Goal: Check status: Check status

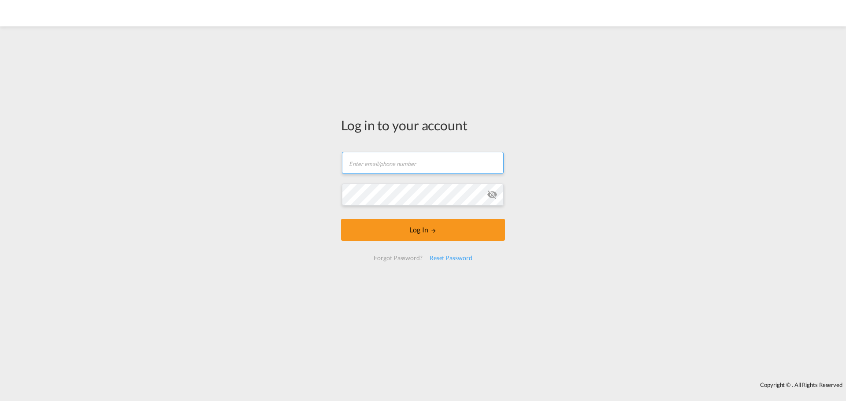
type input "[EMAIL_ADDRESS][DOMAIN_NAME]"
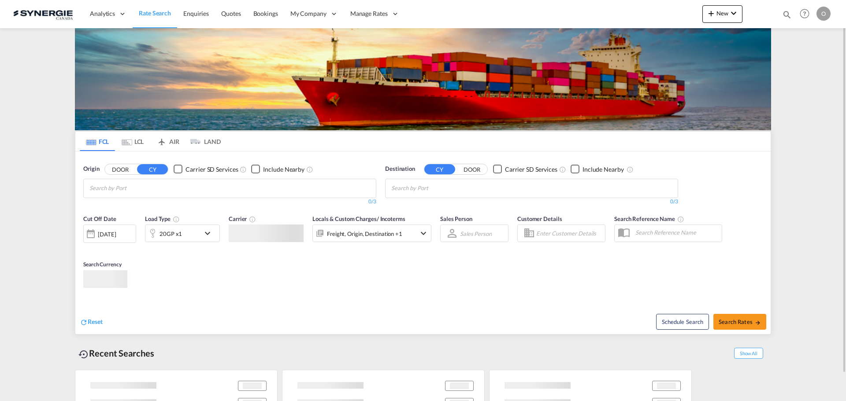
click at [789, 15] on md-icon "icon-magnify" at bounding box center [787, 15] width 10 height 10
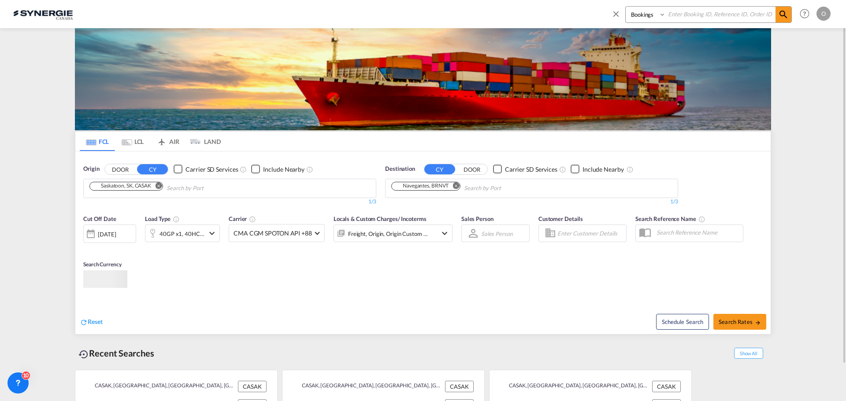
click at [646, 13] on select "Bookings Quotes Enquiries" at bounding box center [647, 15] width 42 height 16
select select "Quotes"
click at [626, 7] on select "Bookings Quotes Enquiries" at bounding box center [647, 15] width 42 height 16
click at [696, 20] on input at bounding box center [721, 14] width 110 height 15
paste input "SYC000014288"
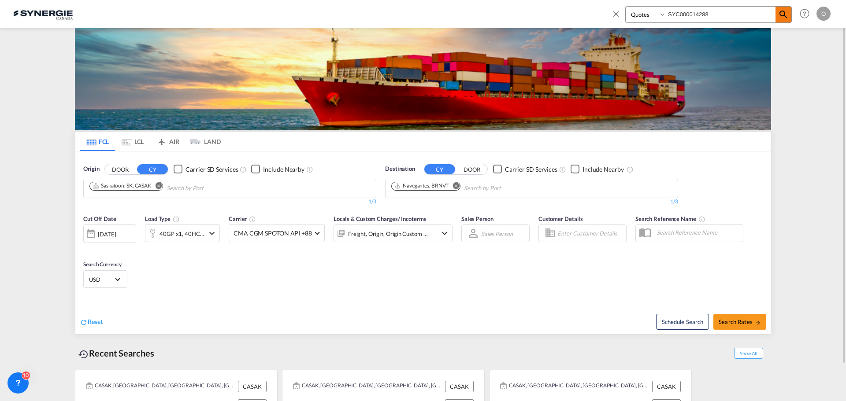
type input "SYC000014288"
click at [785, 12] on md-icon "icon-magnify" at bounding box center [783, 14] width 11 height 11
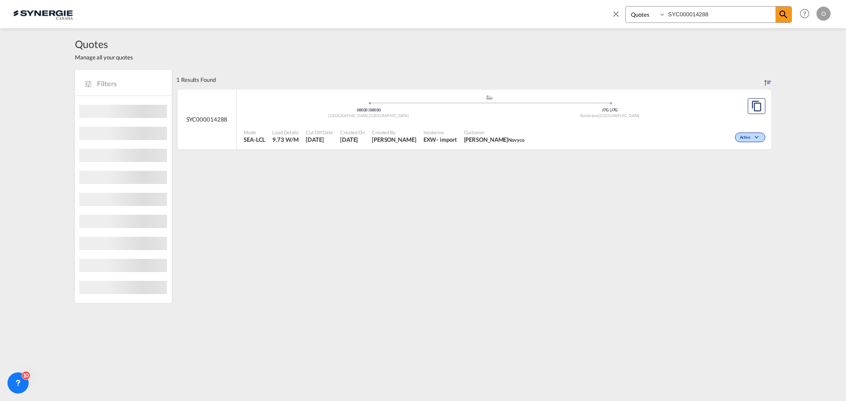
click at [700, 130] on div "Active" at bounding box center [648, 137] width 240 height 22
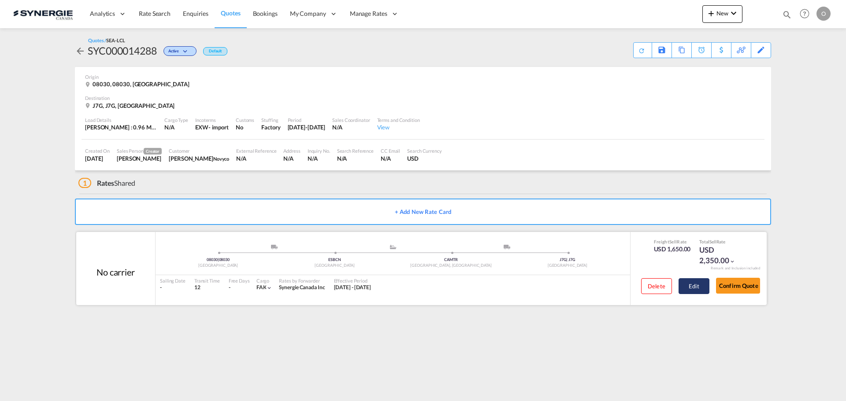
click at [697, 287] on button "Edit" at bounding box center [693, 286] width 31 height 16
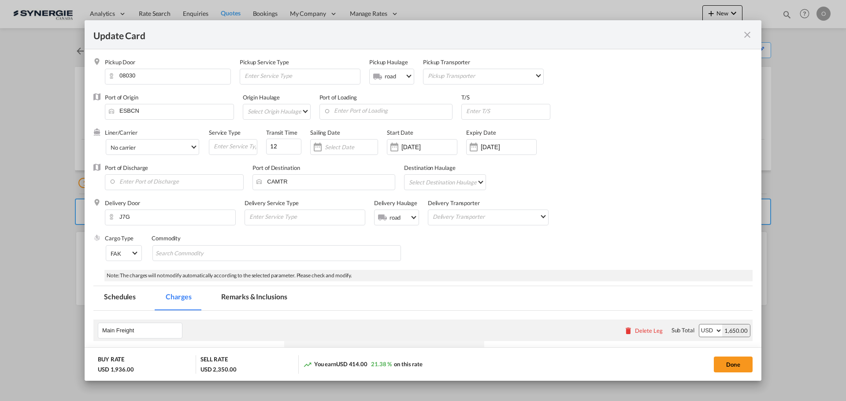
select select "per_shipment"
select select "per_hbl"
select select "per_shipment"
select select "per_bl"
select select "flat"
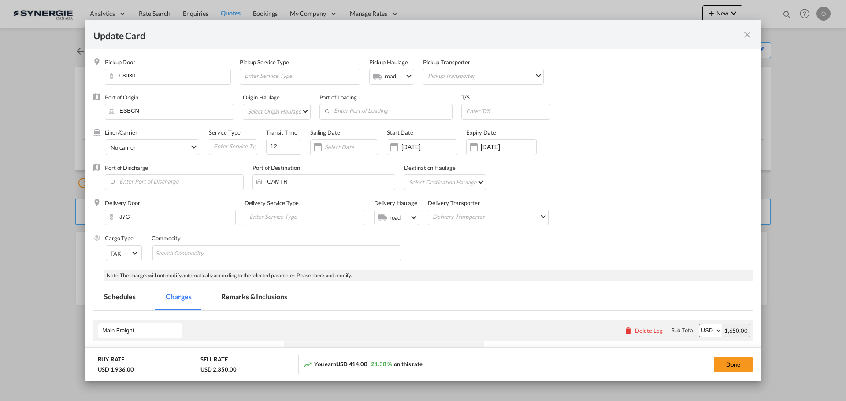
select select "per_bl"
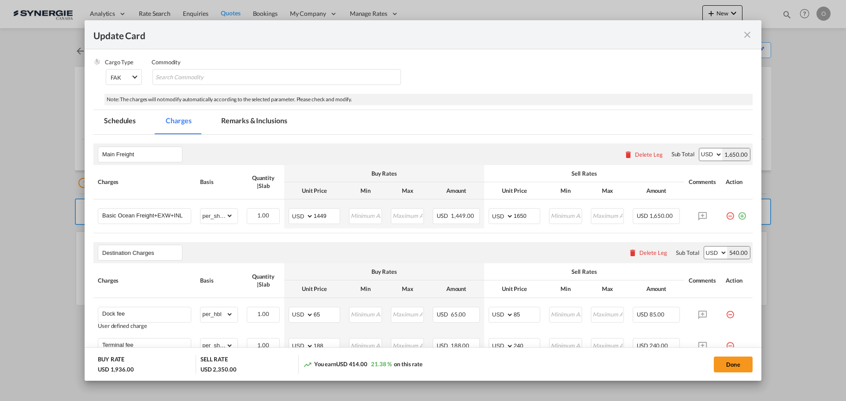
scroll to position [264, 0]
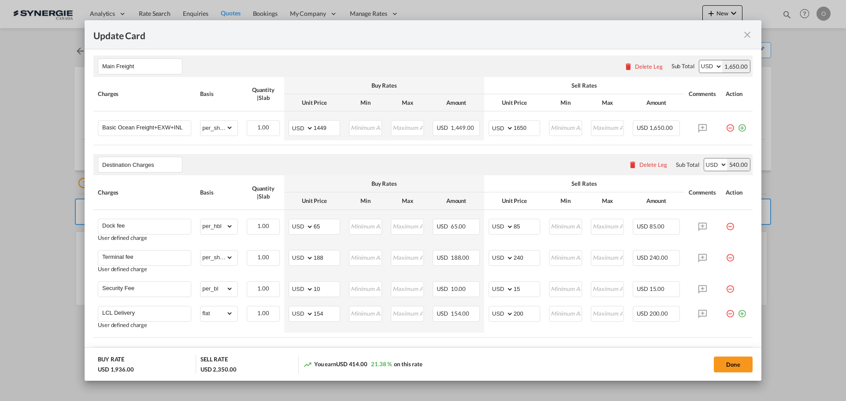
click at [752, 36] on md-icon "icon-close fg-AAA8AD m-0 pointer" at bounding box center [747, 35] width 11 height 11
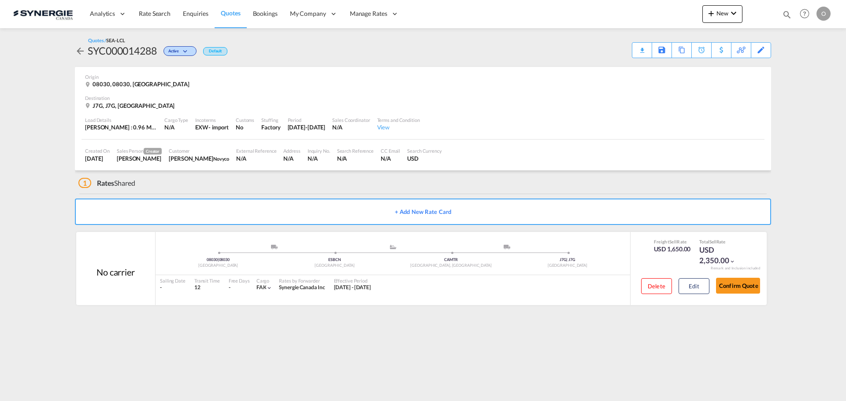
click at [786, 10] on md-icon "icon-magnify" at bounding box center [787, 15] width 10 height 10
drag, startPoint x: 638, startPoint y: 15, endPoint x: 638, endPoint y: 22, distance: 6.2
click at [638, 15] on select "Bookings Quotes Enquiries" at bounding box center [647, 15] width 42 height 16
click at [626, 7] on select "Bookings Quotes Enquiries" at bounding box center [647, 15] width 42 height 16
click at [647, 12] on select "Bookings Quotes Enquiries" at bounding box center [647, 15] width 42 height 16
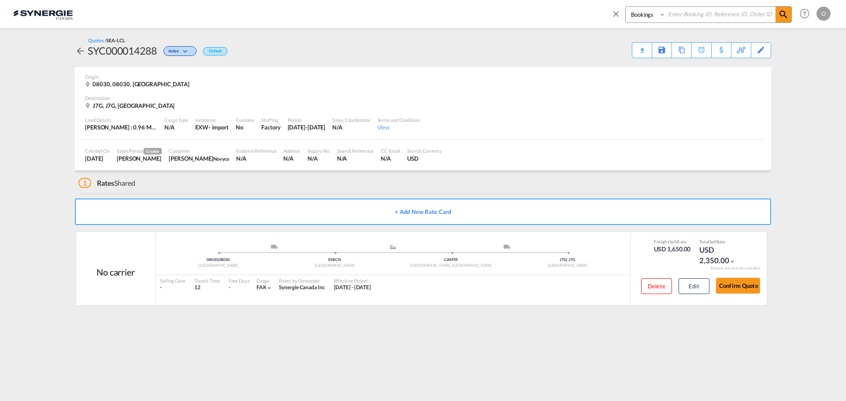
select select "Quotes"
click at [626, 7] on select "Bookings Quotes Enquiries" at bounding box center [647, 15] width 42 height 16
click at [701, 13] on input at bounding box center [721, 14] width 110 height 15
paste input "SYC000013394"
type input "SYC000013394"
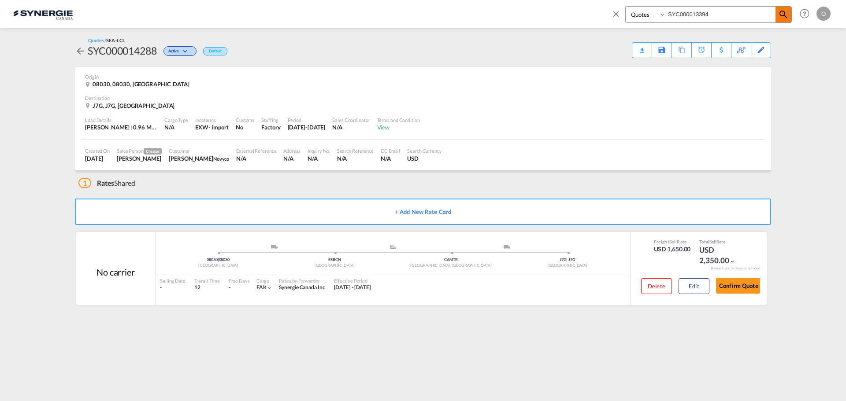
click at [781, 17] on md-icon "icon-magnify" at bounding box center [783, 14] width 11 height 11
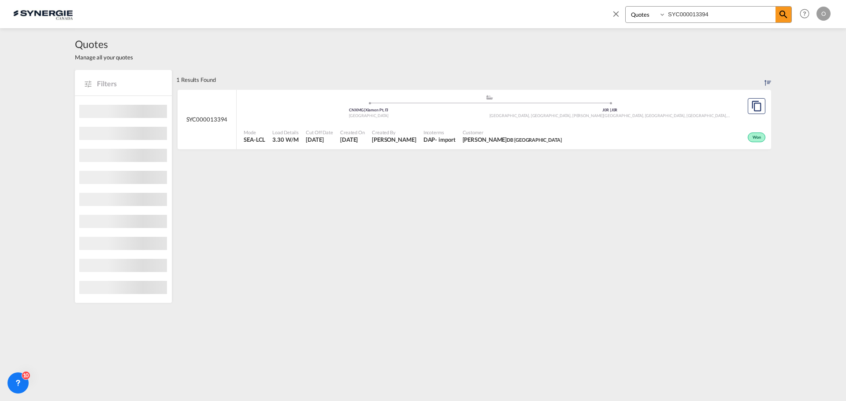
click at [710, 128] on div "Won" at bounding box center [666, 137] width 202 height 22
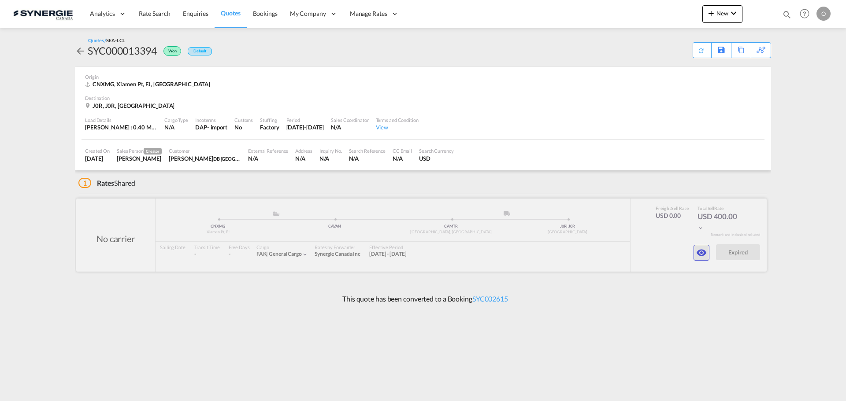
click at [704, 251] on md-icon "icon-eye" at bounding box center [701, 253] width 11 height 11
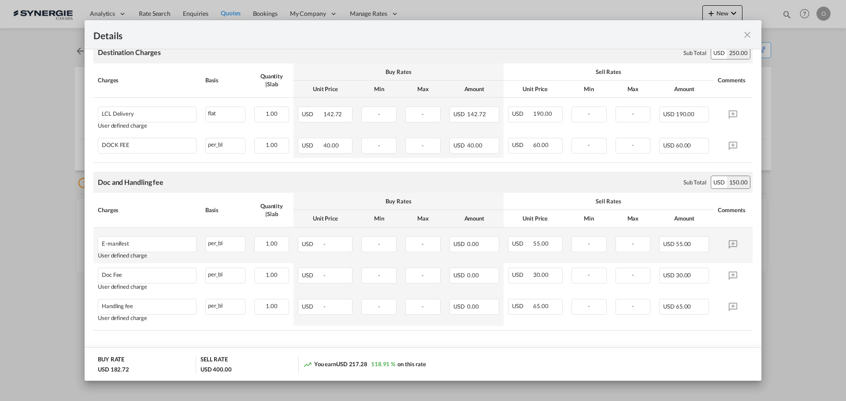
scroll to position [204, 0]
